Goal: Information Seeking & Learning: Learn about a topic

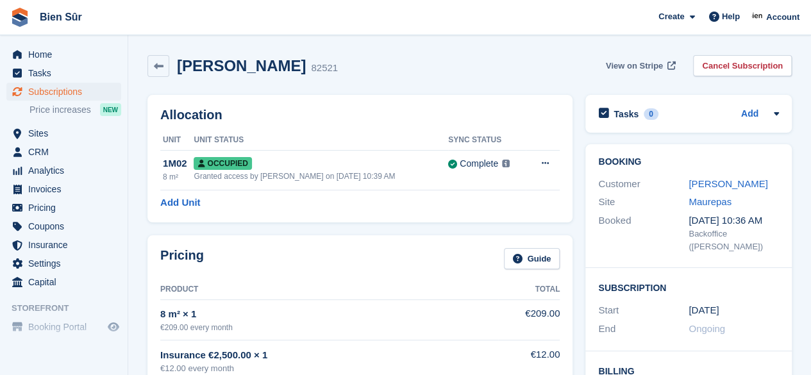
click at [639, 67] on span "View on Stripe" at bounding box center [634, 66] width 57 height 13
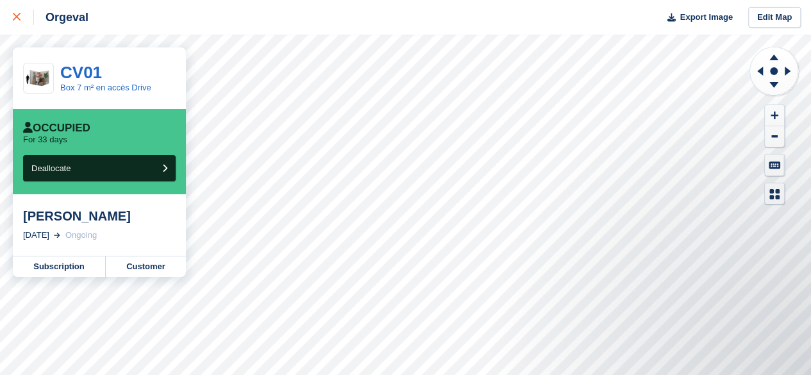
click at [15, 17] on icon at bounding box center [17, 17] width 8 height 8
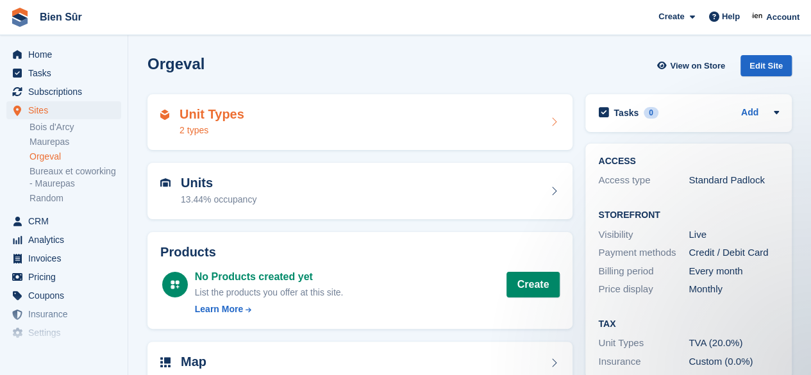
click at [372, 138] on div "Unit Types 2 types" at bounding box center [360, 122] width 425 height 56
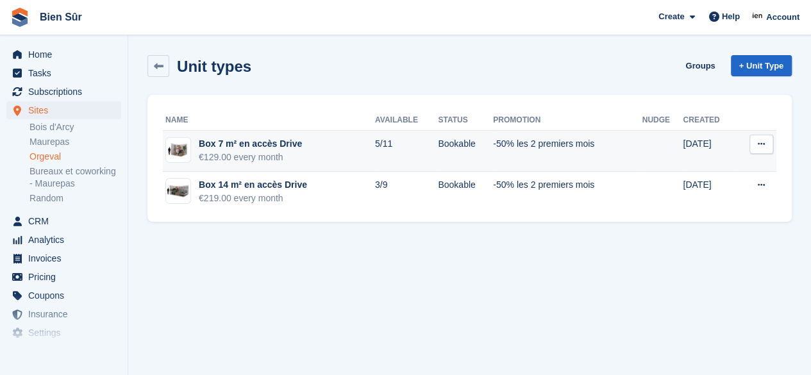
click at [280, 161] on div "€129.00 every month" at bounding box center [250, 157] width 103 height 13
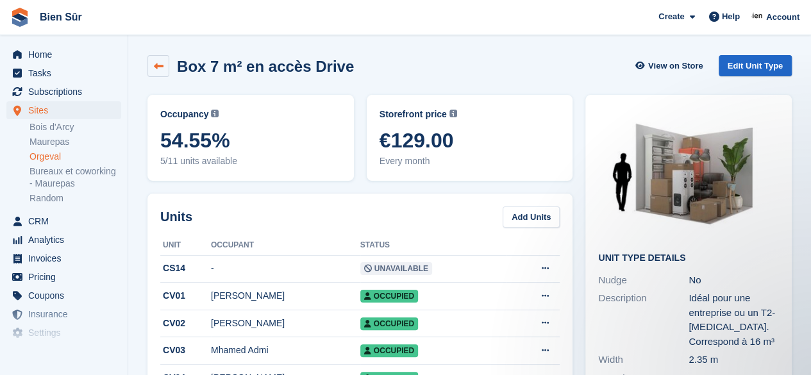
click at [164, 67] on link at bounding box center [159, 66] width 22 height 22
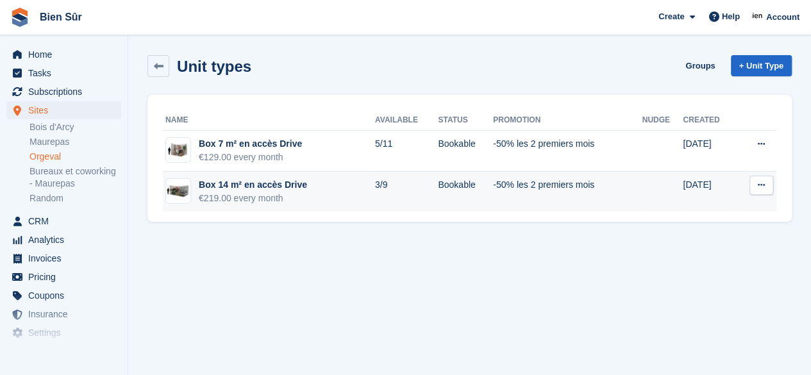
click at [339, 187] on td "Box 14 m² en accès Drive €219.00 every month" at bounding box center [269, 192] width 212 height 40
